Goal: Task Accomplishment & Management: Use online tool/utility

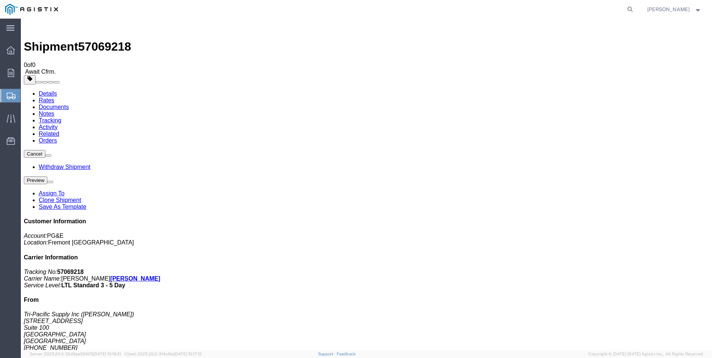
drag, startPoint x: 71, startPoint y: 164, endPoint x: 77, endPoint y: 167, distance: 6.3
click at [0, 0] on span "Create Shipment" at bounding box center [0, 0] width 0 height 0
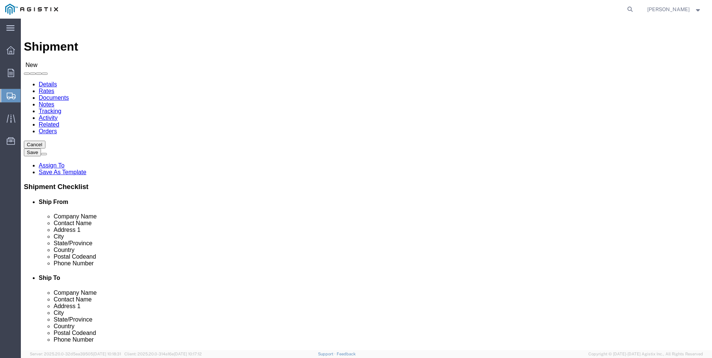
click select "Select PG&E Tri-Pacific Supply Inc"
select select "9596"
click select "Select PG&E Tri-Pacific Supply Inc"
select select
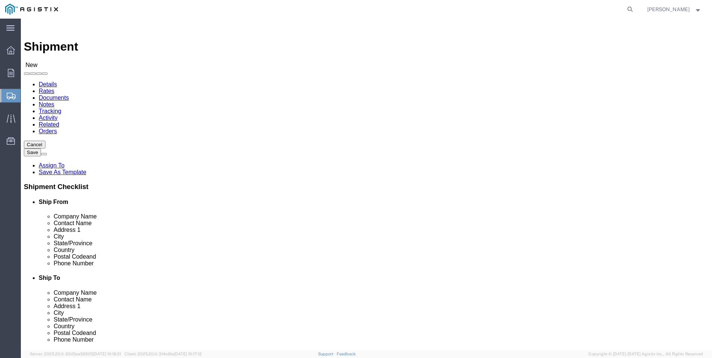
select select "MYPROFILE"
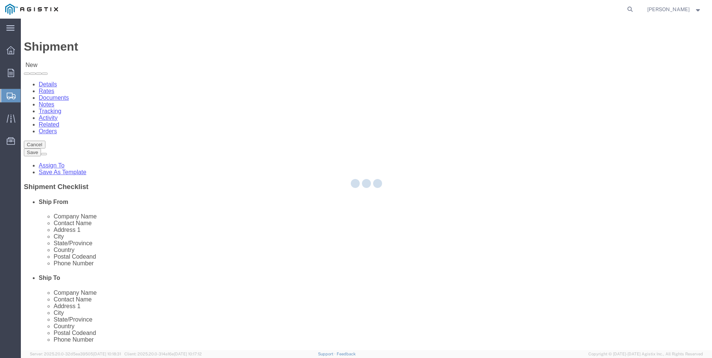
select select "CA"
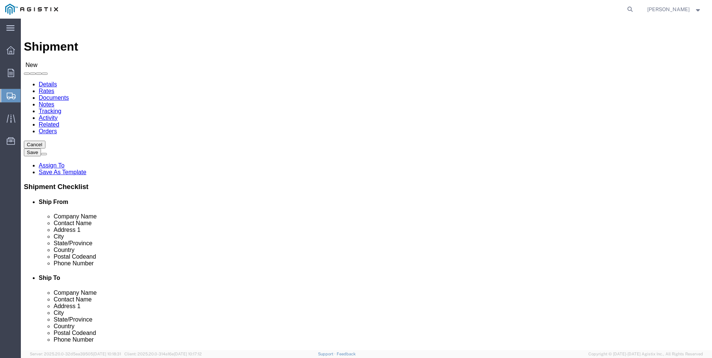
click select "Select All Others [GEOGRAPHIC_DATA] [GEOGRAPHIC_DATA] [GEOGRAPHIC_DATA] [GEOGRA…"
select select "19740"
click select "Select All Others [GEOGRAPHIC_DATA] [GEOGRAPHIC_DATA] [GEOGRAPHIC_DATA] [GEOGRA…"
click span
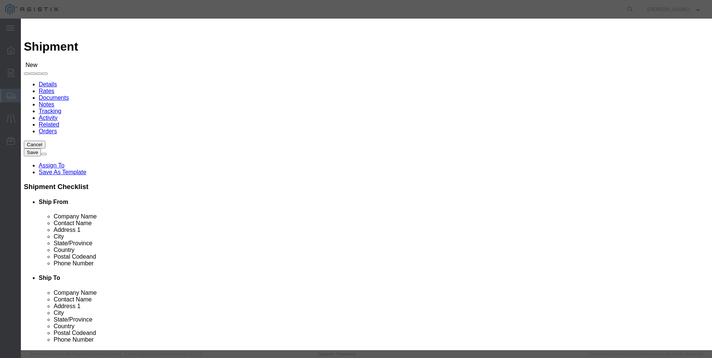
scroll to position [298, 0]
click button "Select"
select select "CA"
click button "Close"
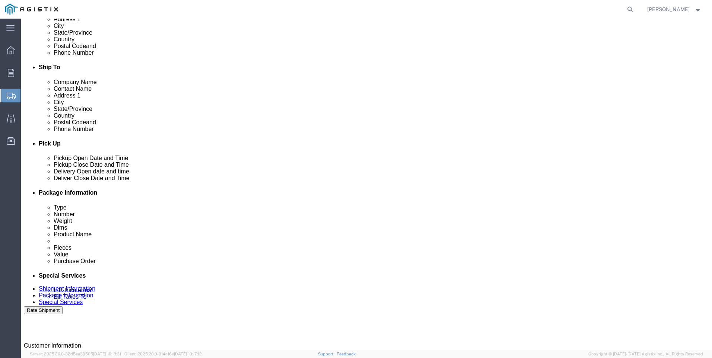
scroll to position [223, 0]
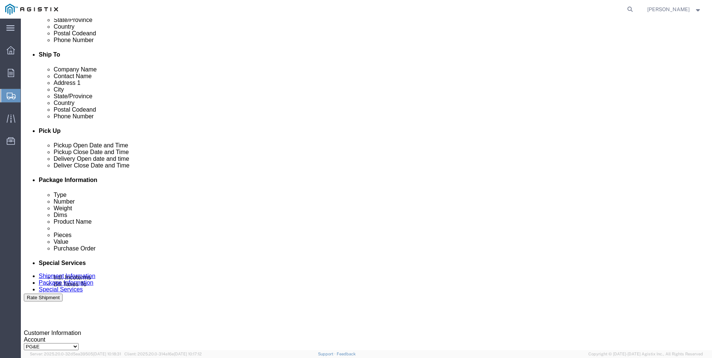
click div "[DATE] 3:00 PM"
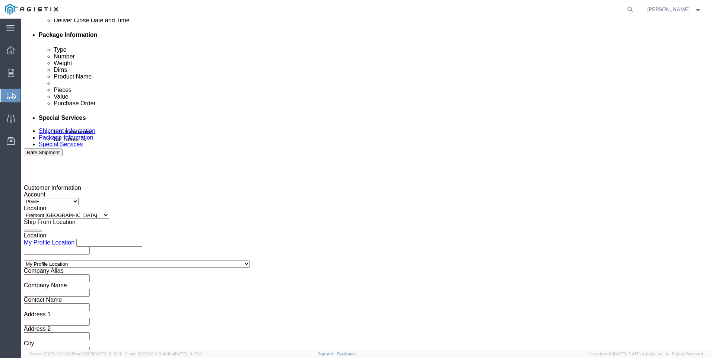
type input "4:00 PM"
drag, startPoint x: 234, startPoint y: 213, endPoint x: 256, endPoint y: 194, distance: 29.3
click button "Apply"
click div
click input "5:00 PM"
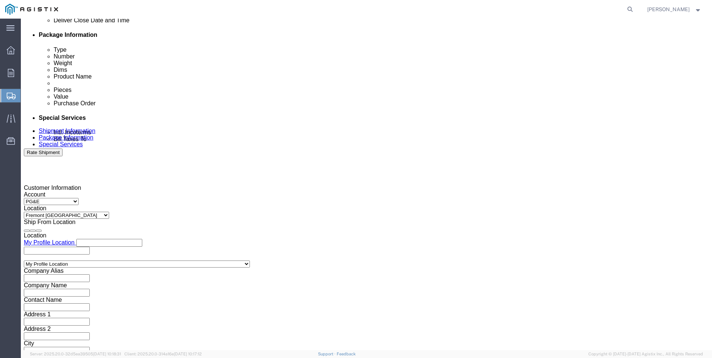
click input "7:00 PM"
type input "7:00 AM"
click button "Apply"
click div
click input "3:00 AM"
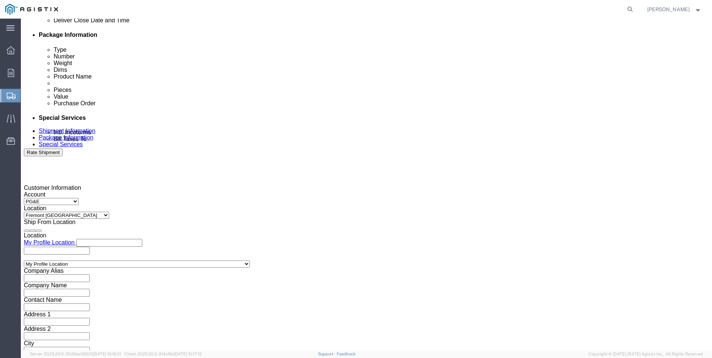
type input "3:00 PM"
click button "Apply"
click input "text"
type input "3501422632"
click select "Select Account Type Activity ID Airline Appointment Number ASN Batch Request # …"
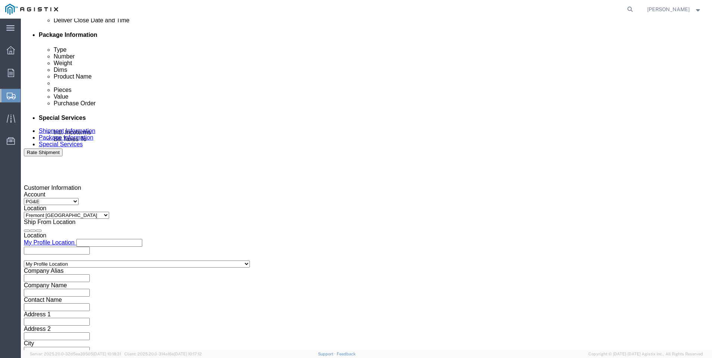
select select "SALEORDR"
click select "Select Account Type Activity ID Airline Appointment Number ASN Batch Request # …"
click input "text"
type input "0055306"
click button "Continue"
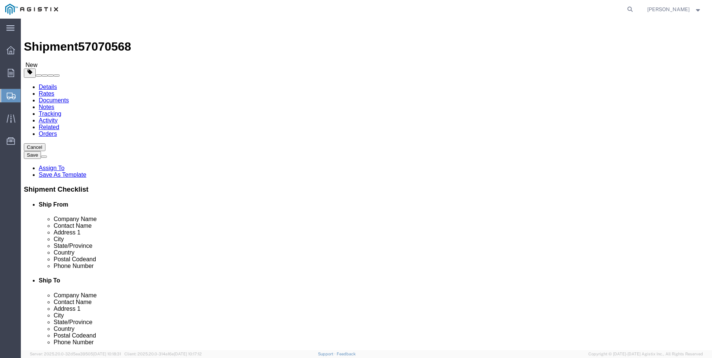
click select "Select Bulk Bundle(s) Cardboard Box(es) Carton(s) Crate(s) Drum(s) (Fiberboard)…"
select select "PSNS"
click select "Select Bulk Bundle(s) Cardboard Box(es) Carton(s) Crate(s) Drum(s) (Fiberboard)…"
click input "text"
type input "36"
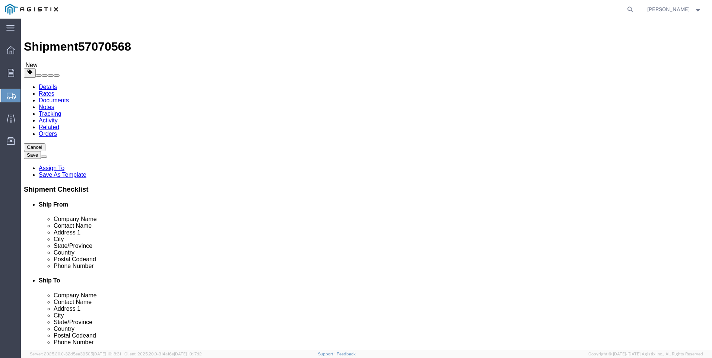
type input "48"
type input "28"
type input "117"
click link "Add Content"
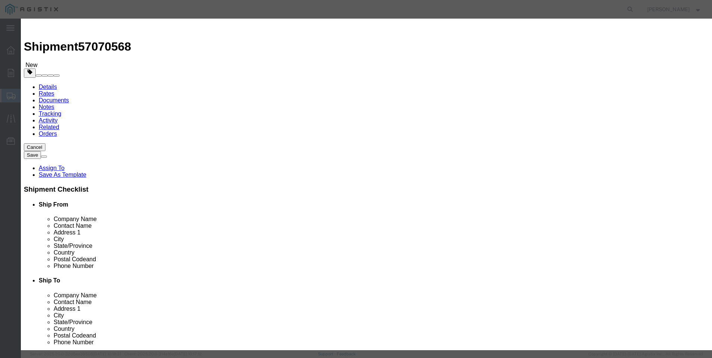
click input "text"
type input "M650424"
drag, startPoint x: 239, startPoint y: 60, endPoint x: 225, endPoint y: 71, distance: 18.8
click td "Name: REBUILD KIT 2" LARGE PORT 60 DURO"
select select
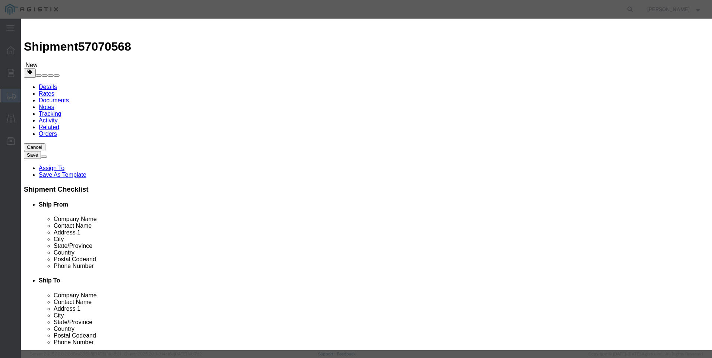
select select "USD"
type input "REBUILD KIT 2" LARGE PORT 60 DURO"
type input "M650424"
drag, startPoint x: 324, startPoint y: 55, endPoint x: 98, endPoint y: 46, distance: 227.0
click div "Add content Commodity library Product Name REBUILD KIT 2" LARGE PORT 60 DURO M6…"
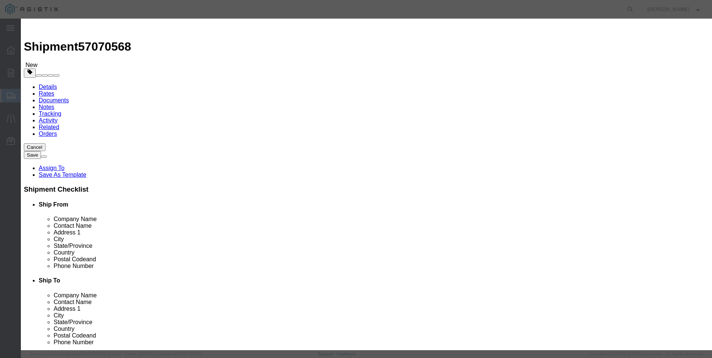
type input "REBUILD KIT 2" LARGE PORT 60 DURO"
click textarea
paste textarea "REBUILD KIT 2" LARGE PORT 60 DURO"
type textarea "REBUILD KIT 2" LARGE PORT 60 DURO"
drag, startPoint x: 331, startPoint y: 58, endPoint x: 124, endPoint y: 57, distance: 207.4
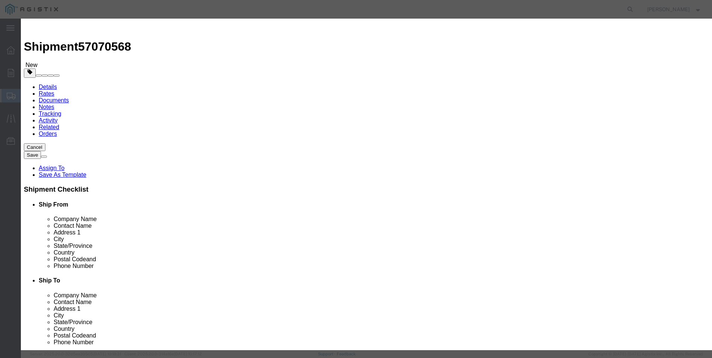
click div "Add content Commodity library Product Name REBUILD KIT 2" LARGE PORT 60 DURO M6…"
type input "M650424 / [PHONE_NUMBER]"
click input "text"
type input "3"
click input "text"
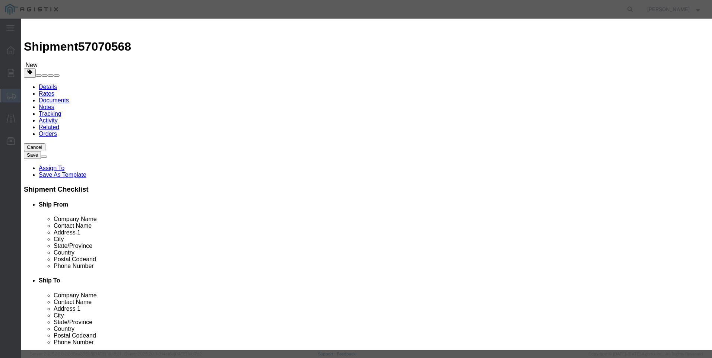
type input "1029"
click select "Select 50 55 60 65 70 85 92.5 100 125 175 250 300 400"
select select "100"
click select "Select 50 55 60 65 70 85 92.5 100 125 175 250 300 400"
click button "Save & Add Another"
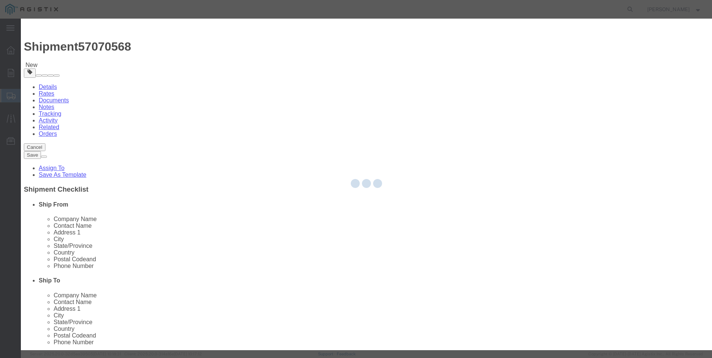
select select "EA"
select select
select select "USD"
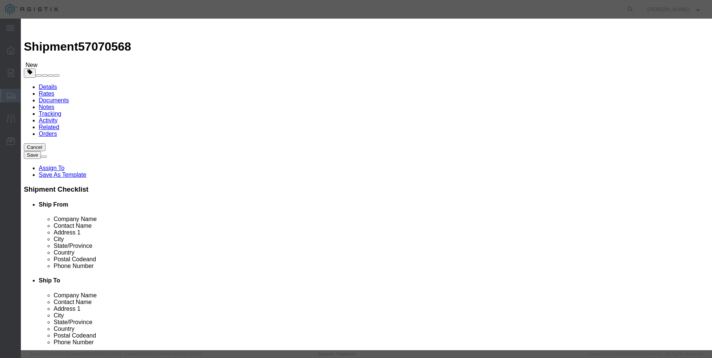
click input "text"
type input "M447249"
click td "Name: REBUILD KIT 2" LARGE PORT 75 DURO"
select select
type input "REBUILD KIT 2" LARGE PORT 75 DURO"
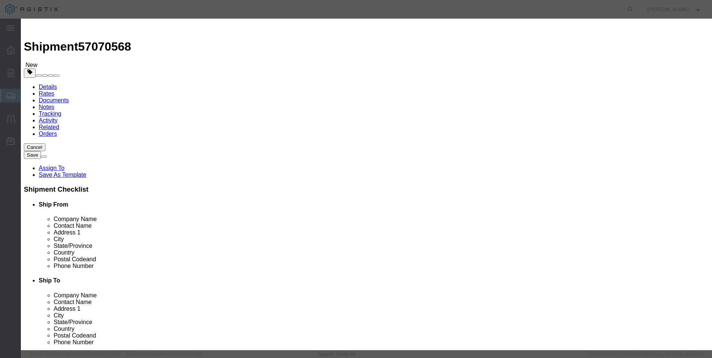
type input "M447249"
drag, startPoint x: 319, startPoint y: 55, endPoint x: 90, endPoint y: 38, distance: 229.7
click div "Add content Commodity library Product Name REBUILD KIT 2" LARGE PORT 75 DURO M4…"
type input "REBUILD KIT 2" LARGE PORT 75 DURO"
click textarea
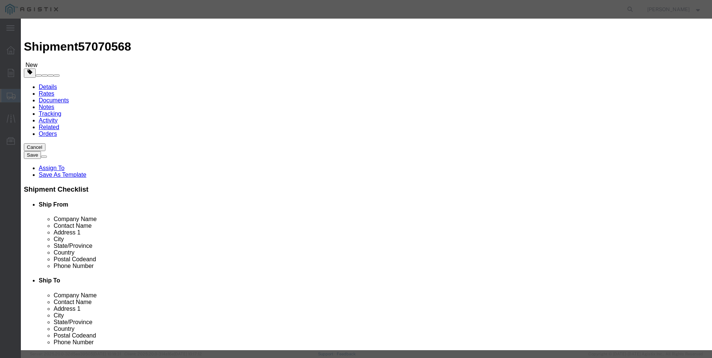
paste textarea "REBUILD KIT 2" LARGE PORT 75 DURO"
type textarea "REBUILD KIT 2" LARGE PORT 75 DURO"
drag, startPoint x: 314, startPoint y: 56, endPoint x: 134, endPoint y: 44, distance: 180.3
click div "Commodity library Product Name REBUILD KIT 2" LARGE PORT 75 DURO M447249 Pieces…"
type input "REBUILD KIT 2" LARGE PORT 75 DURO"
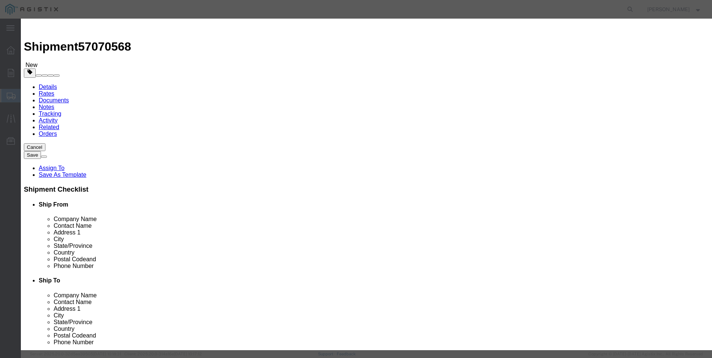
click input "text"
type input "40"
click input "text"
type input "9856"
click select "Select 50 55 60 65 70 85 92.5 100 125 175 250 300 400"
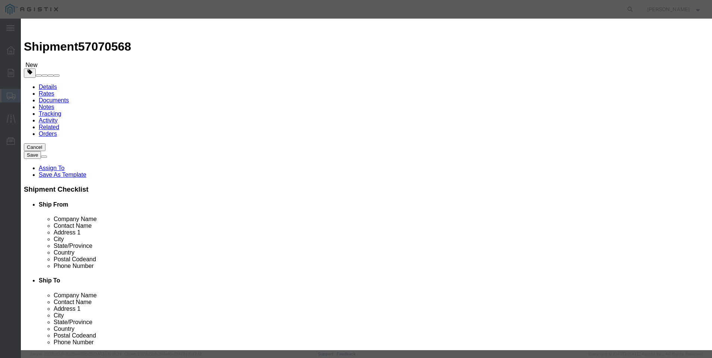
select select "100"
click select "Select 50 55 60 65 70 85 92.5 100 125 175 250 300 400"
click button "Save & Add Another"
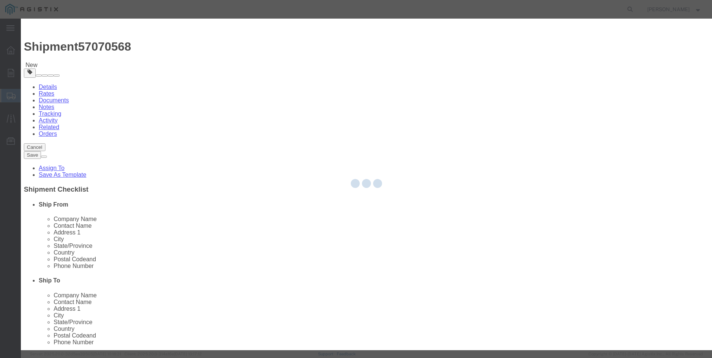
select select "EA"
select select
select select "USD"
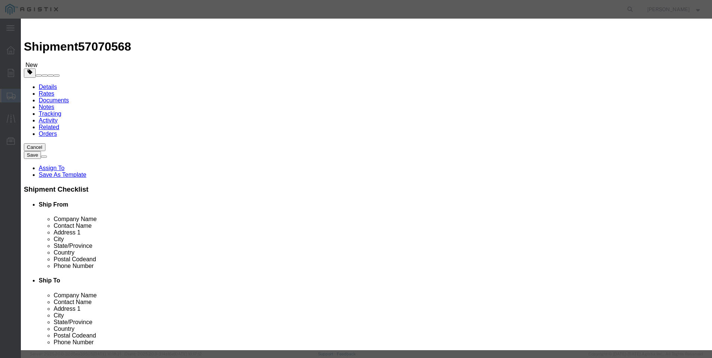
click input "text"
type input "M447259"
click span "Name:"
select select
type input "REBUILD KIT 8" PORT 75 DURO"
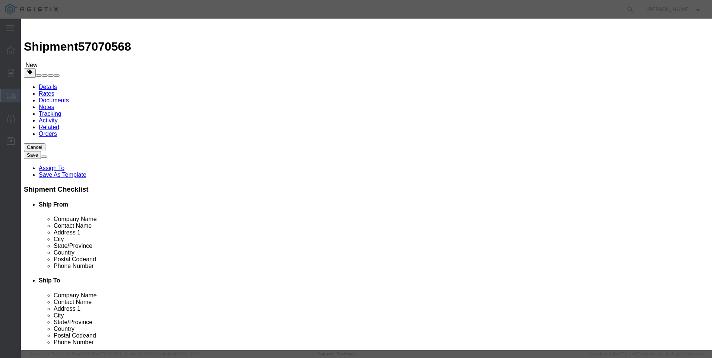
type input "M447259"
drag, startPoint x: 309, startPoint y: 58, endPoint x: 141, endPoint y: 42, distance: 169.4
click div "Commodity library Product Name REBUILD KIT 8" PORT 75 DURO M447259 Pieces Selec…"
type input "REBUILD KIT 8" PORT 75 DURO"
click textarea
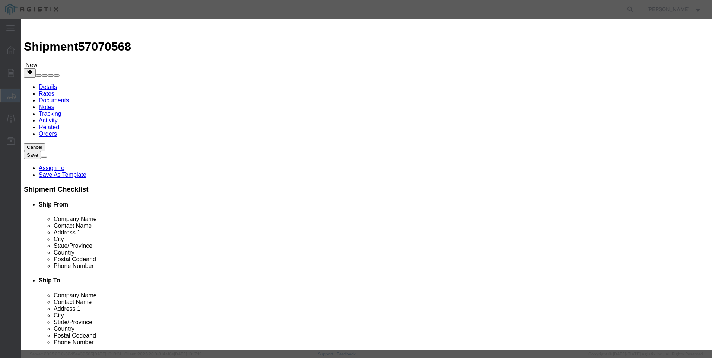
paste textarea "REBUILD KIT 8" PORT 75 DURO"
type textarea "REBUILD KIT 8" PORT 75 DURO"
drag, startPoint x: 312, startPoint y: 57, endPoint x: 142, endPoint y: 65, distance: 171.1
click div
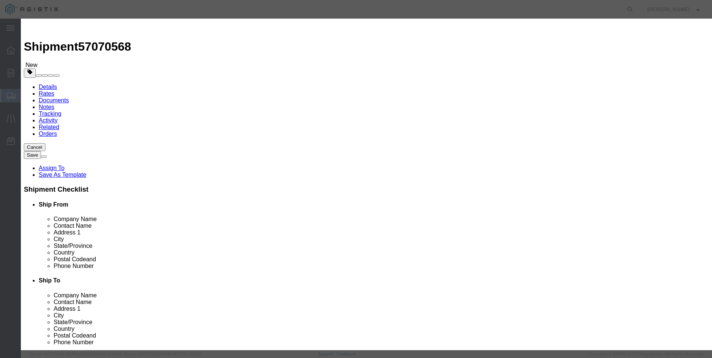
click input "REBUILD KIT 8" PORT 75 DURO"
drag, startPoint x: 311, startPoint y: 57, endPoint x: 196, endPoint y: 57, distance: 114.3
click div "Product Name REBUILD KIT 8" PORT 75 DURO M447259"
type input "M447259 / [PHONE_NUMBER]"
click input "text"
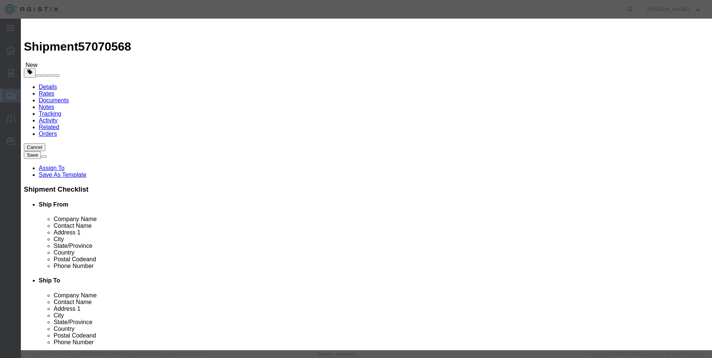
type input "14"
click input "text"
type input "15805"
click select "Select 50 55 60 65 70 85 92.5 100 125 175 250 300 400"
select select "100"
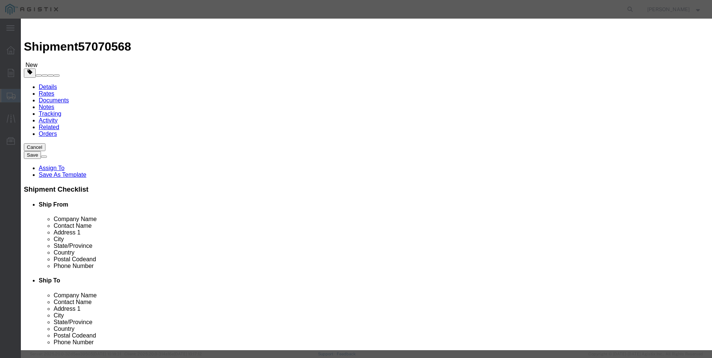
click select "Select 50 55 60 65 70 85 92.5 100 125 175 250 300 400"
click button "Save & Close"
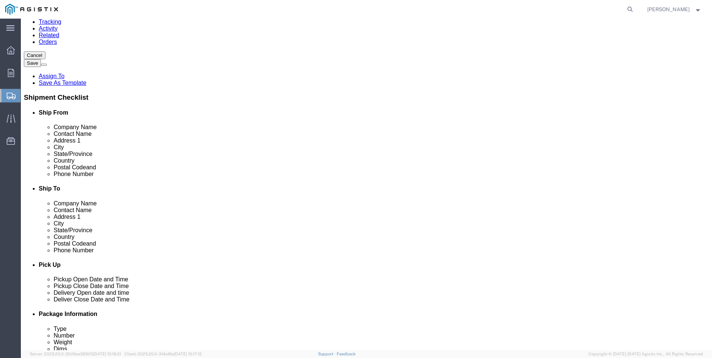
scroll to position [109, 0]
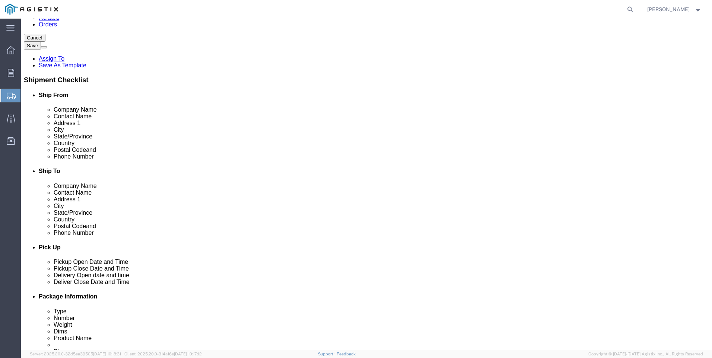
click p "REBUILD KIT 2" LARGE PORT 75 DURO"
click div "Pieces: 40.00 Each Total value: 9856.00 USD"
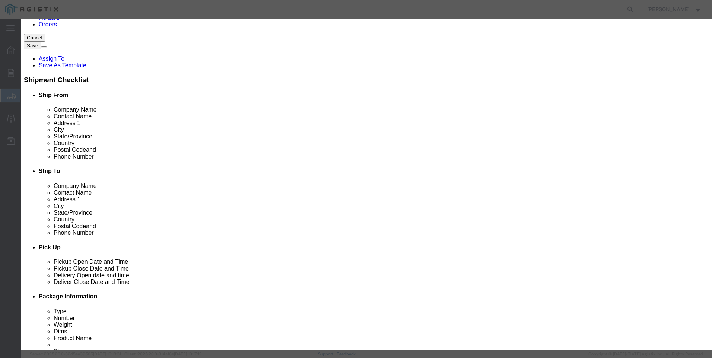
drag, startPoint x: 318, startPoint y: 57, endPoint x: 179, endPoint y: 50, distance: 138.7
click div "Commodity library Product Name REBUILD KIT 2" LARGE PORT 75 DURO Pieces 40.00 S…"
click div "Commodity library"
click textarea
paste textarea "REBUILD KIT 2" LARGE PORT 75 DURO"
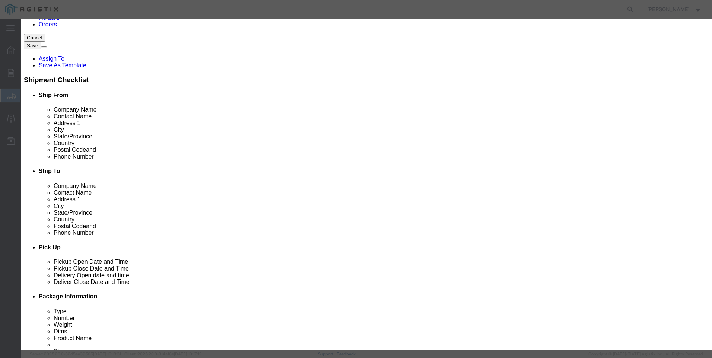
type textarea "REBUILD KIT 2" LARGE PORT 75 DURO"
drag, startPoint x: 212, startPoint y: 51, endPoint x: 143, endPoint y: 44, distance: 69.3
click div "Commodity library Product Name REBUILD KIT 2" LARGE PORT 75 DURO Pieces 40.00 S…"
type input "M447249 / [PHONE_NUMBER]"
click button "Save & Close"
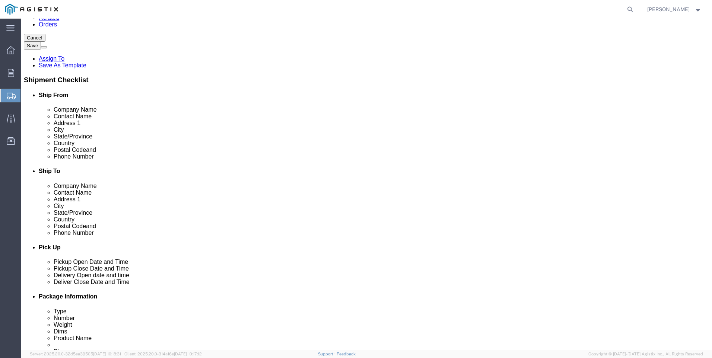
click button "Rate Shipment"
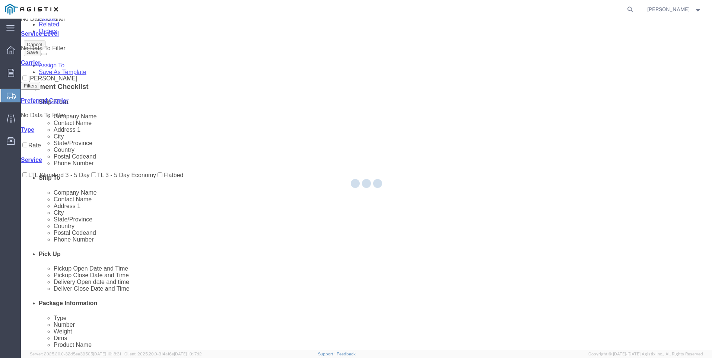
scroll to position [0, 0]
